Goal: Task Accomplishment & Management: Manage account settings

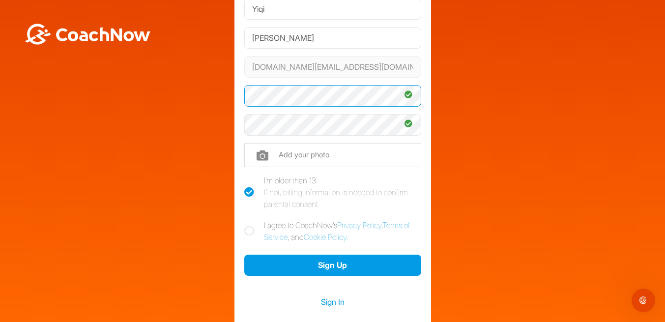
scroll to position [83, 0]
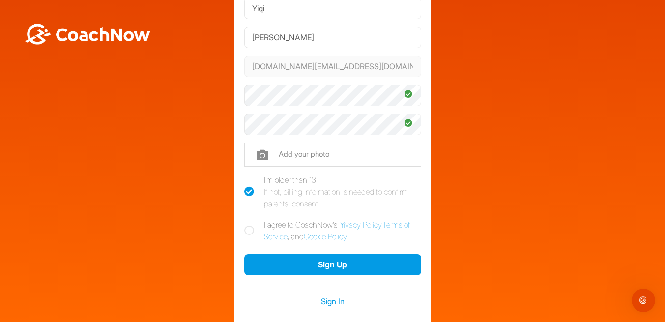
click at [249, 231] on icon at bounding box center [249, 230] width 10 height 10
click at [249, 225] on input "I agree to CoachNow's Privacy Policy , Terms of Service , and Cookie Policy ." at bounding box center [247, 222] width 6 height 6
checkbox input "true"
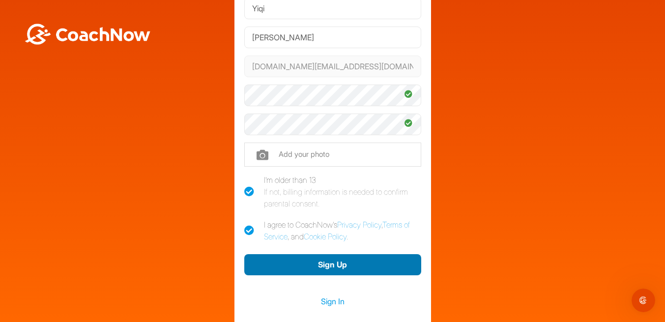
click at [277, 265] on button "Sign Up" at bounding box center [332, 264] width 177 height 21
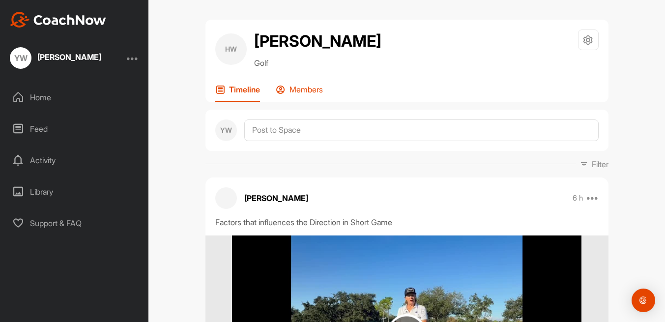
click at [293, 93] on p "Members" at bounding box center [305, 89] width 33 height 10
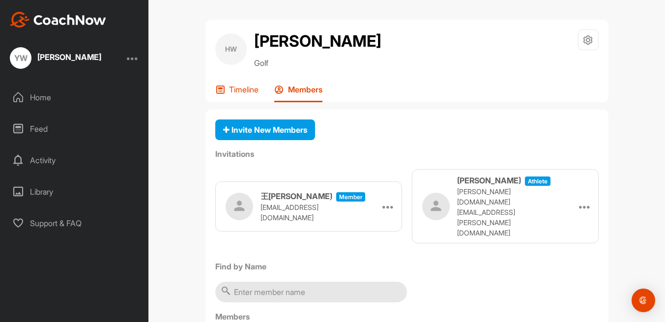
click at [252, 84] on p "Timeline" at bounding box center [243, 89] width 29 height 10
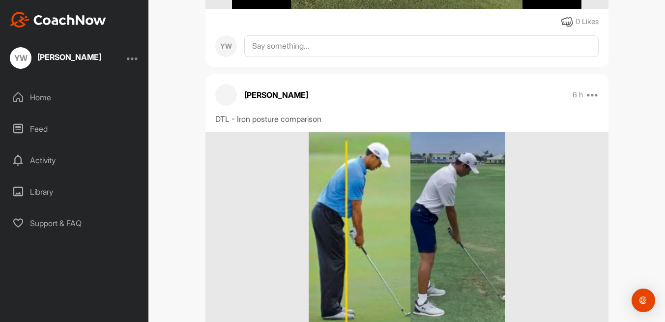
scroll to position [430, 0]
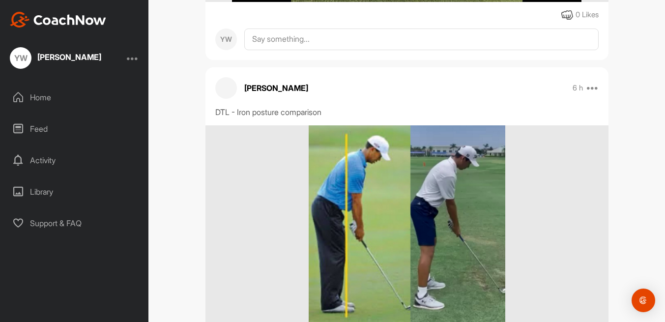
click at [83, 102] on div "Home" at bounding box center [74, 97] width 138 height 25
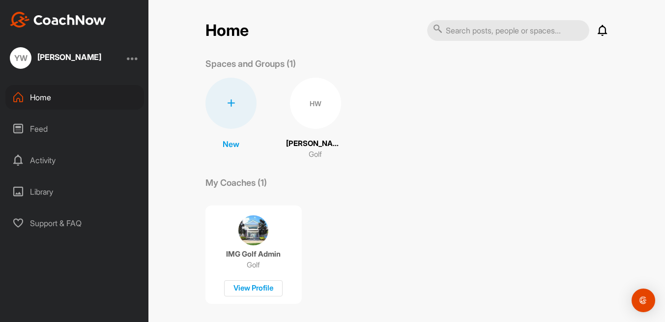
click at [52, 124] on div "Feed" at bounding box center [74, 128] width 138 height 25
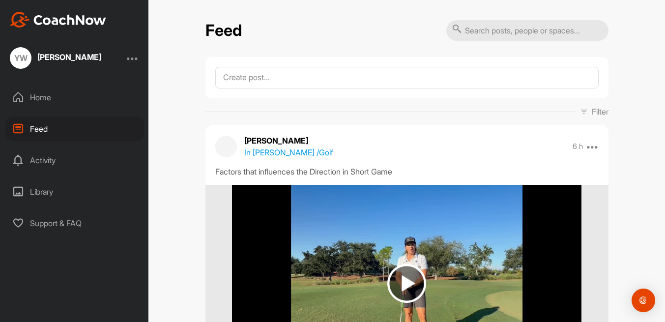
click at [38, 59] on div "[PERSON_NAME]" at bounding box center [69, 57] width 64 height 8
click at [18, 59] on div "YW" at bounding box center [21, 58] width 22 height 22
click at [64, 55] on div "[PERSON_NAME]" at bounding box center [69, 57] width 64 height 8
click at [24, 60] on div "YW" at bounding box center [21, 58] width 22 height 22
click at [129, 55] on div at bounding box center [133, 58] width 12 height 12
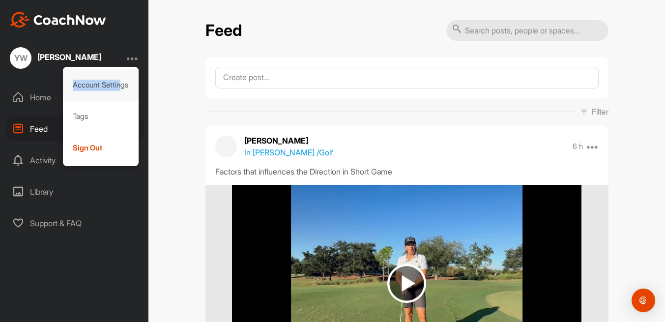
click at [118, 79] on div "Account Settings" at bounding box center [101, 84] width 76 height 31
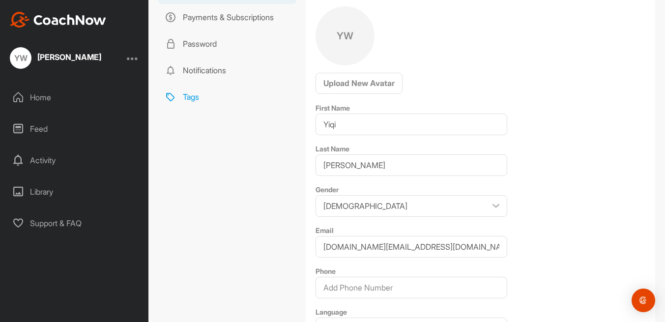
scroll to position [163, 0]
